Goal: Task Accomplishment & Management: Complete application form

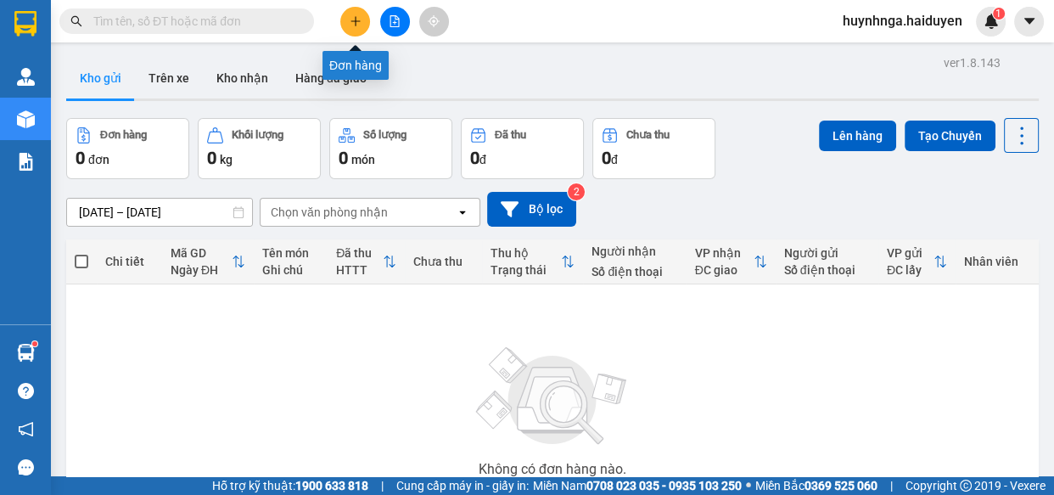
click at [351, 25] on icon "plus" at bounding box center [356, 21] width 12 height 12
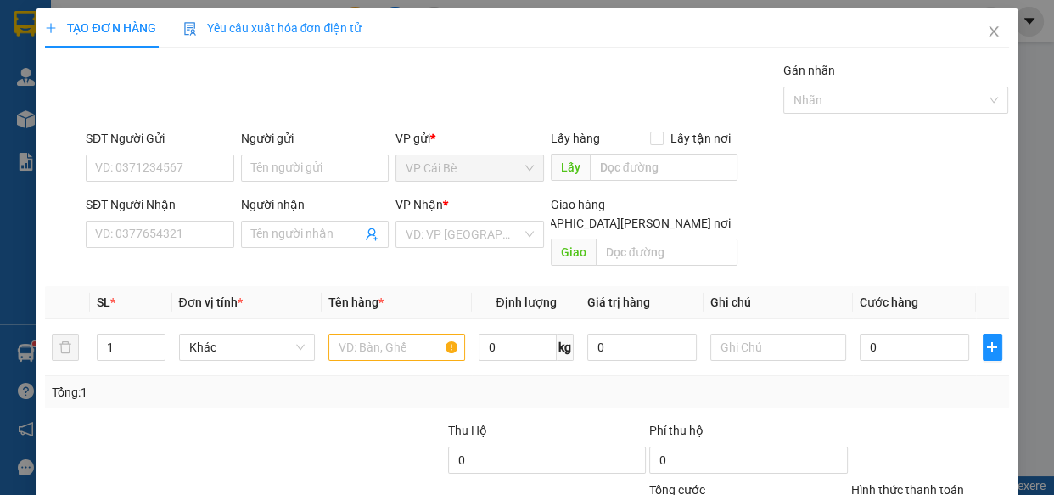
click at [201, 247] on div "SĐT Người Nhận VD: 0377654321" at bounding box center [160, 224] width 148 height 59
click at [180, 228] on input "SĐT Người Nhận" at bounding box center [160, 234] width 148 height 27
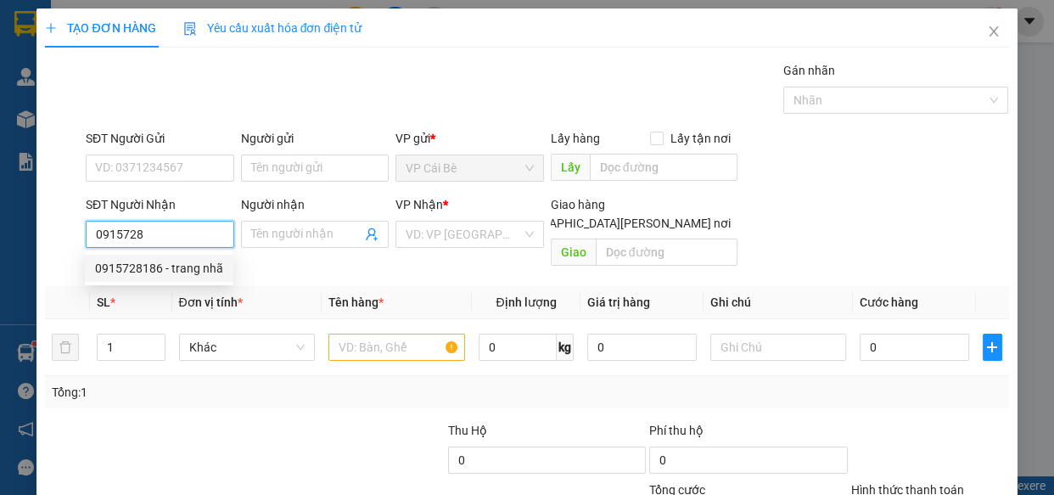
click at [204, 272] on div "0915728186 - trang nhã" at bounding box center [159, 268] width 128 height 19
type input "0915728186"
type input "trang nhã"
type input "20.000"
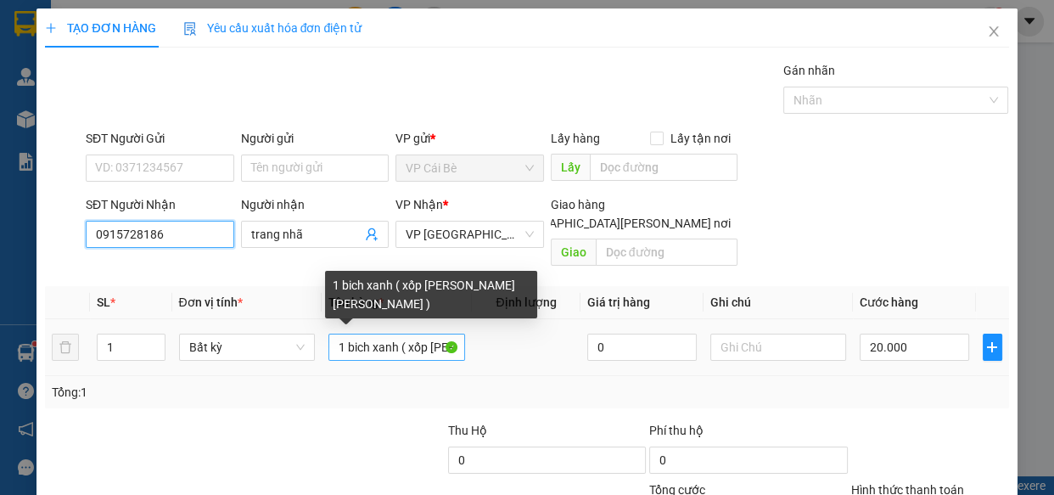
type input "0915728186"
drag, startPoint x: 339, startPoint y: 328, endPoint x: 565, endPoint y: 328, distance: 225.7
click at [565, 328] on tr "1 Bất kỳ 1 bich xanh ( xốp [PERSON_NAME] [PERSON_NAME] ) 0 20.000" at bounding box center [526, 347] width 963 height 57
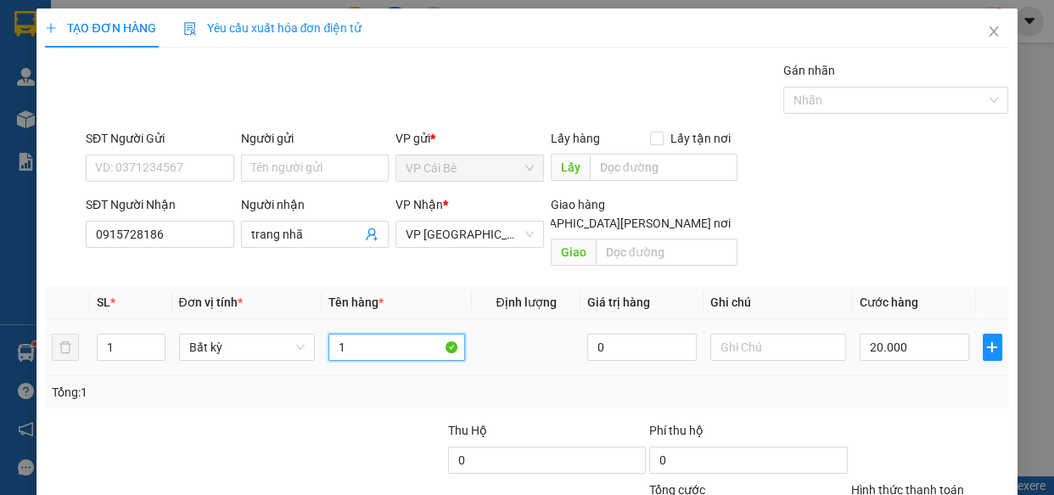
scroll to position [0, 0]
type input "1 thùng"
click at [770, 333] on input "text" at bounding box center [778, 346] width 137 height 27
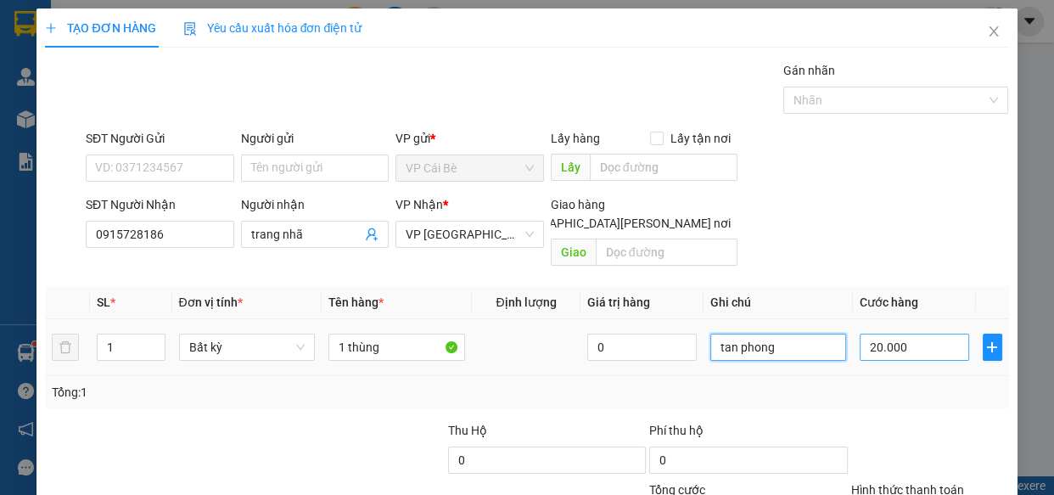
type input "tan phong"
click at [917, 338] on input "20.000" at bounding box center [913, 346] width 109 height 27
type input "0"
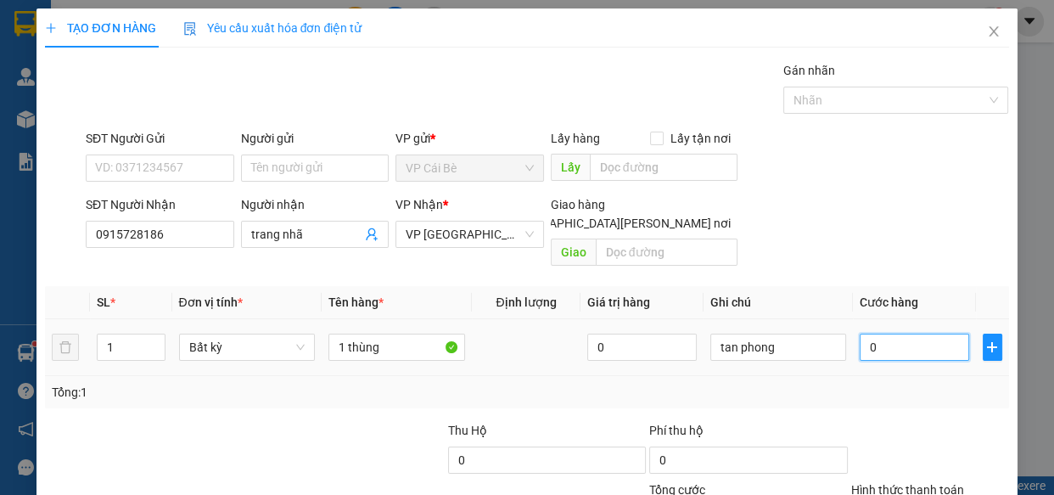
type input "3"
type input "03"
type input "30"
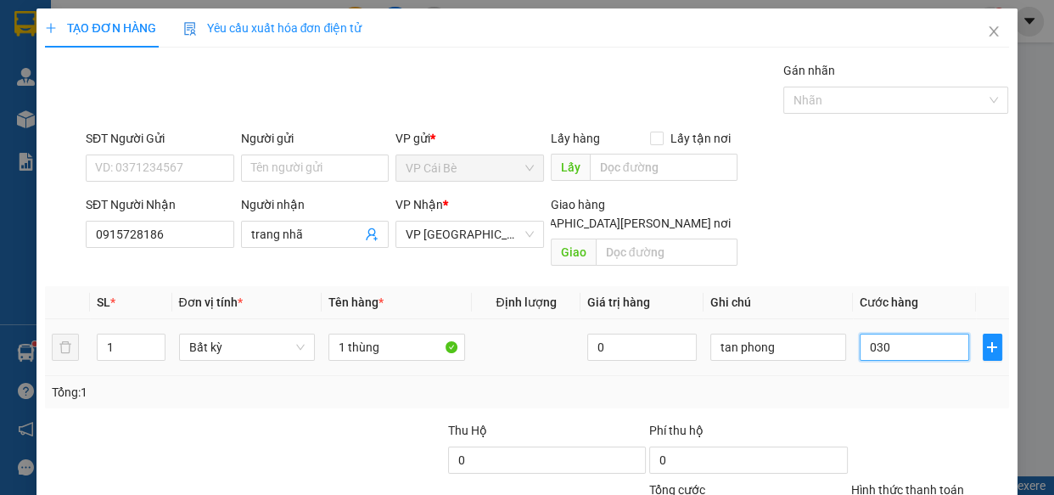
type input "030"
type input "30.000"
click at [908, 376] on div "Tổng: 1" at bounding box center [526, 392] width 963 height 32
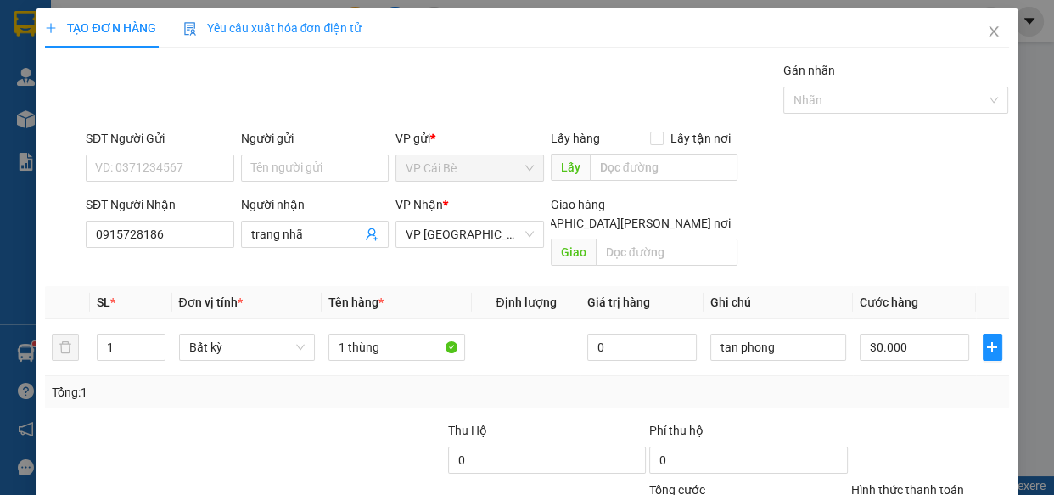
scroll to position [132, 0]
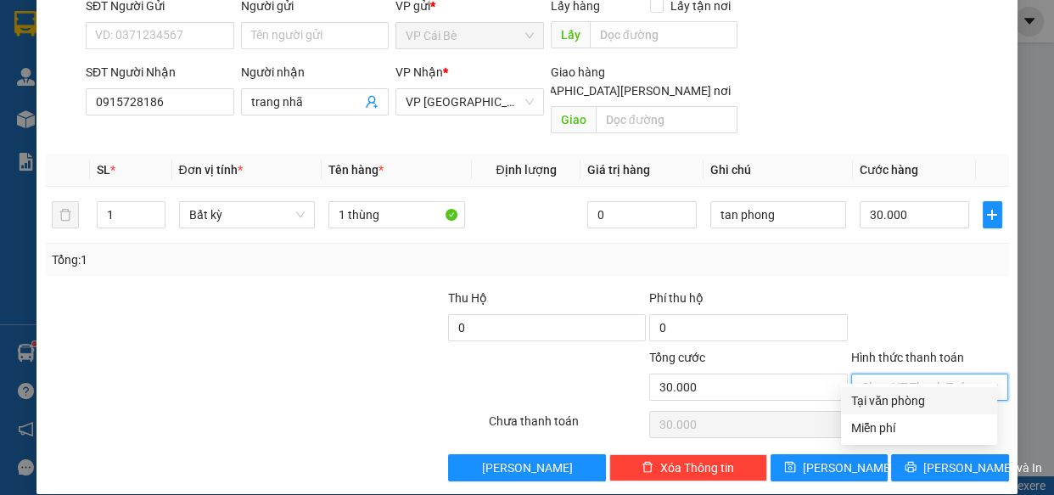
click at [916, 374] on input "Hình thức thanh toán" at bounding box center [924, 386] width 126 height 25
click at [928, 404] on div "Tại văn phòng" at bounding box center [919, 400] width 136 height 19
type input "0"
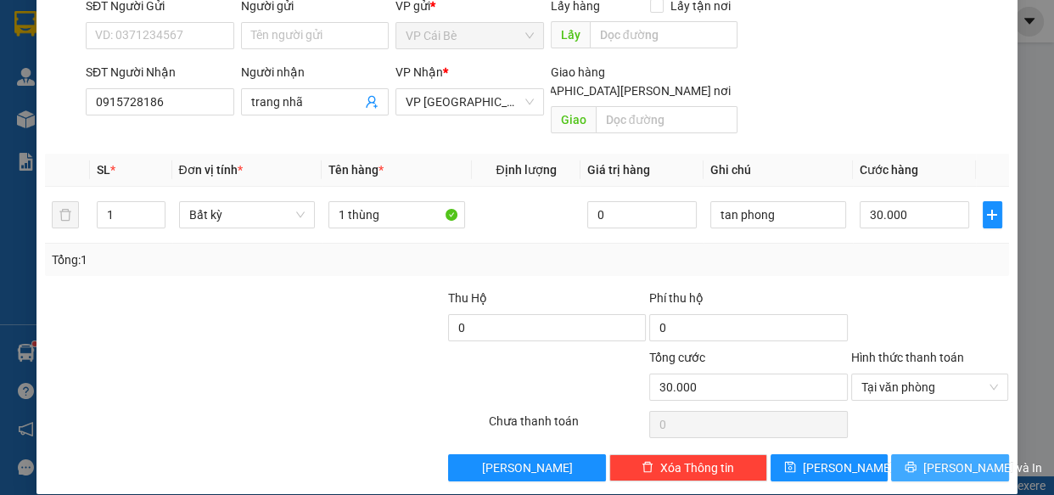
click at [939, 454] on button "[PERSON_NAME] và In" at bounding box center [949, 467] width 117 height 27
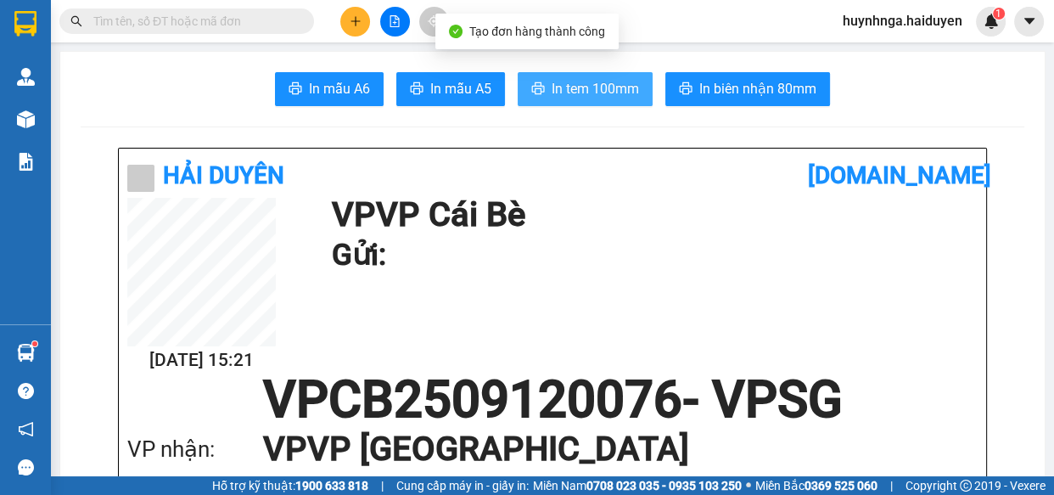
click at [631, 92] on button "In tem 100mm" at bounding box center [585, 89] width 135 height 34
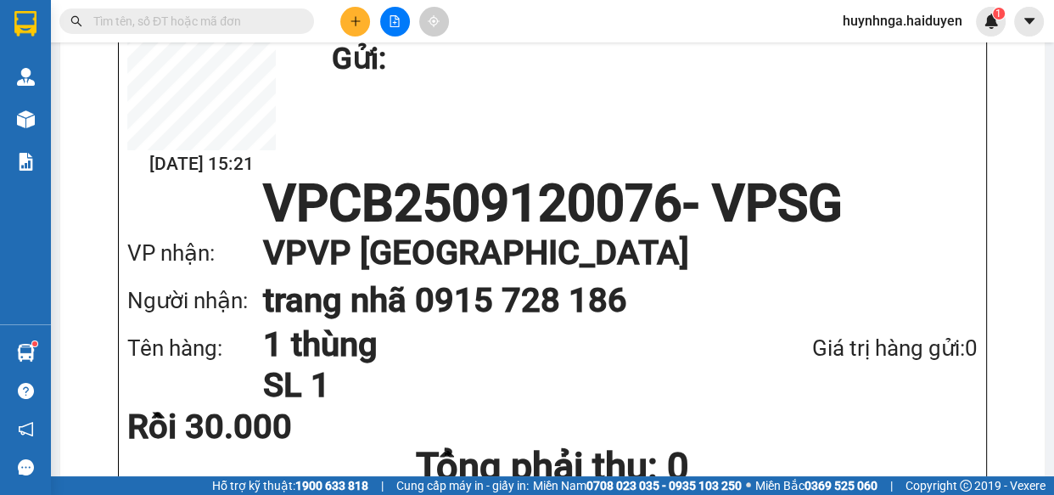
scroll to position [231, 0]
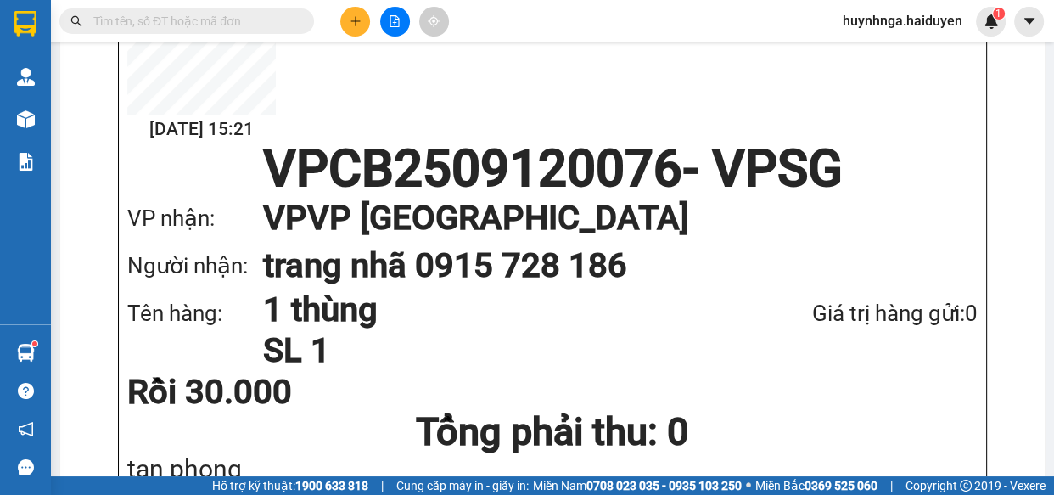
click at [268, 25] on input "text" at bounding box center [193, 21] width 200 height 19
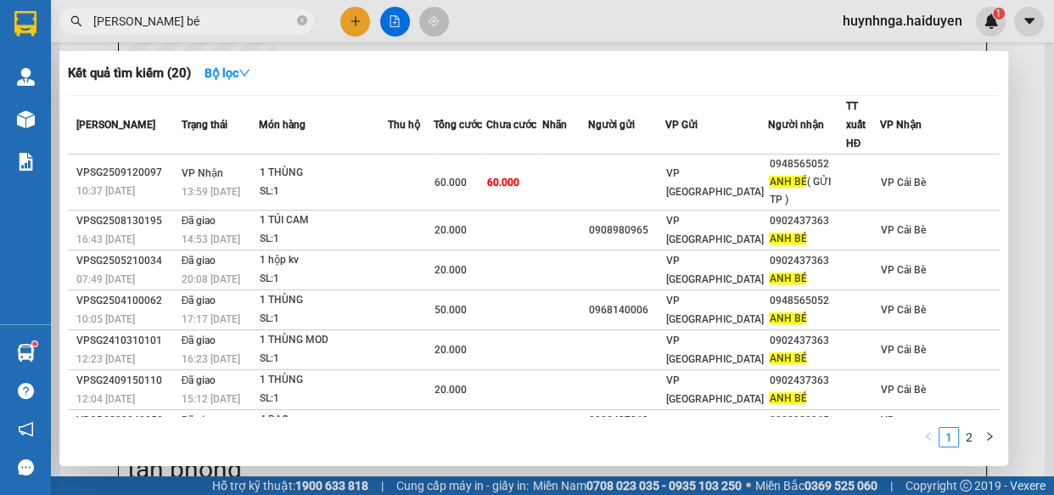
type input "[PERSON_NAME] bé"
click at [1041, 371] on div at bounding box center [527, 247] width 1054 height 495
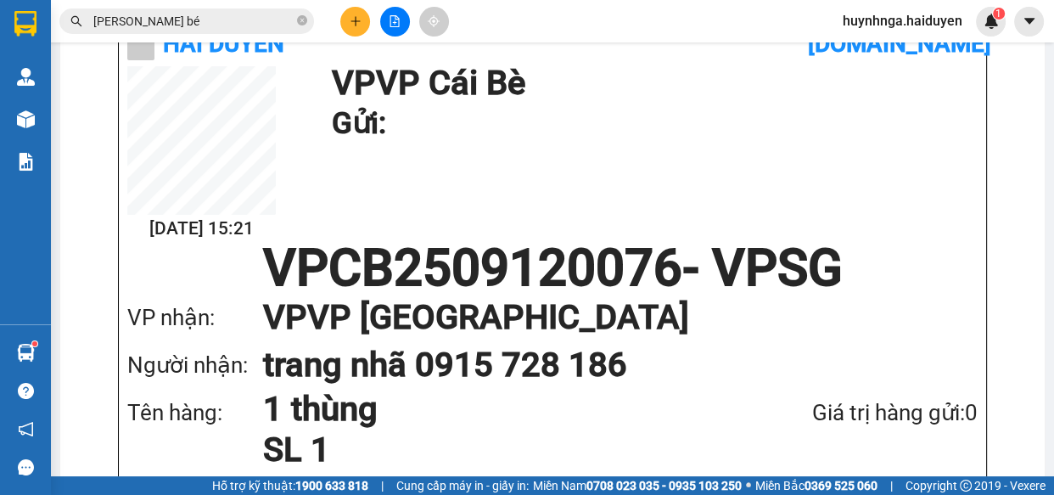
scroll to position [0, 0]
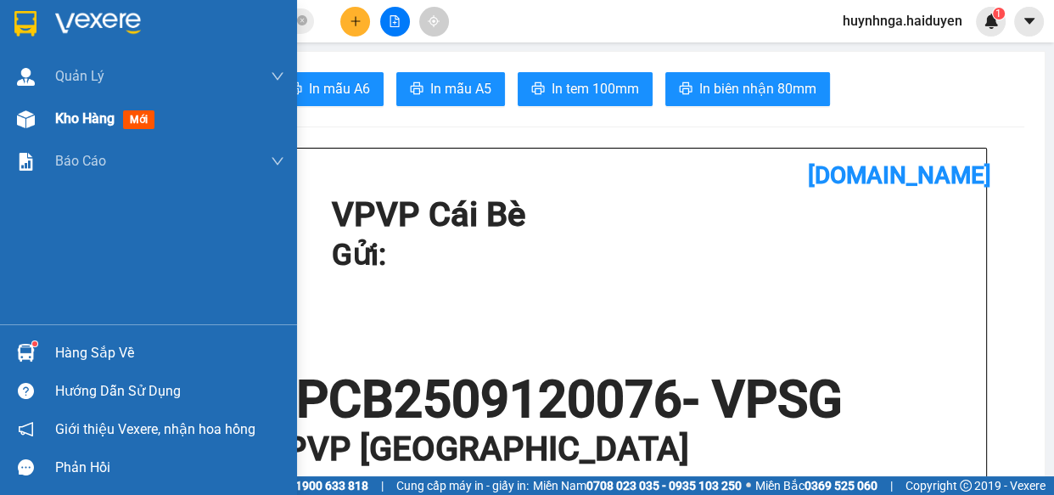
click at [91, 119] on span "Kho hàng" at bounding box center [84, 118] width 59 height 16
